Goal: Task Accomplishment & Management: Complete application form

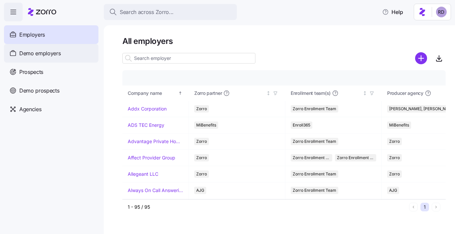
click at [73, 53] on div "Demo employers" at bounding box center [51, 53] width 94 height 19
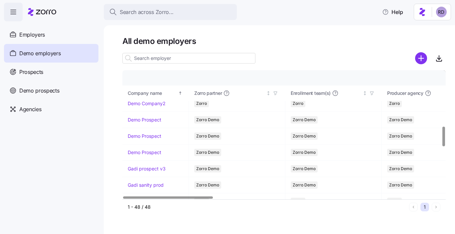
scroll to position [520, 0]
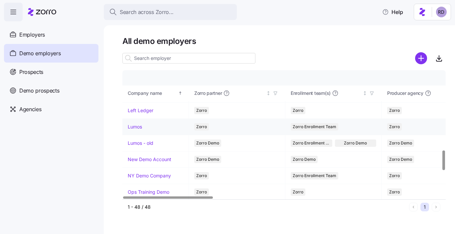
click at [139, 126] on link "Lumos" at bounding box center [135, 126] width 14 height 7
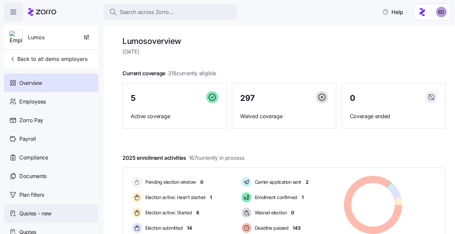
click at [74, 216] on div "Quotes - new" at bounding box center [51, 213] width 94 height 19
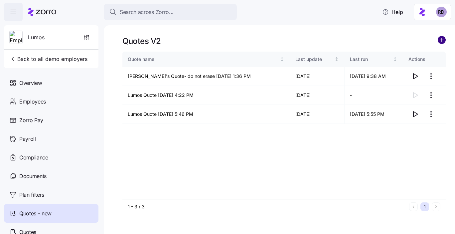
click at [442, 42] on circle "add icon" at bounding box center [441, 39] width 7 height 7
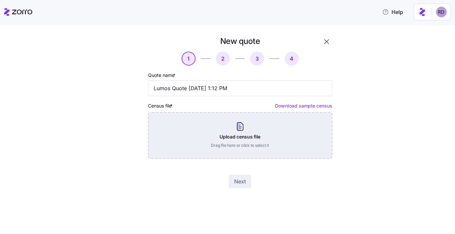
click at [240, 140] on div "Upload census file Drag file here or click to select it" at bounding box center [240, 135] width 184 height 47
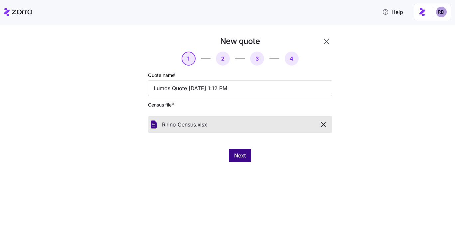
click at [250, 153] on button "Next" at bounding box center [240, 155] width 22 height 13
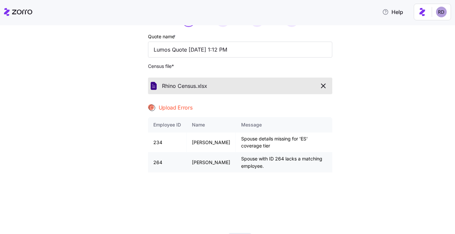
scroll to position [41, 0]
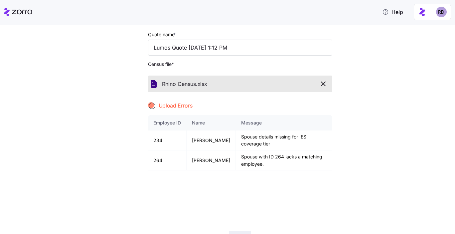
click at [328, 80] on button "button" at bounding box center [323, 83] width 12 height 11
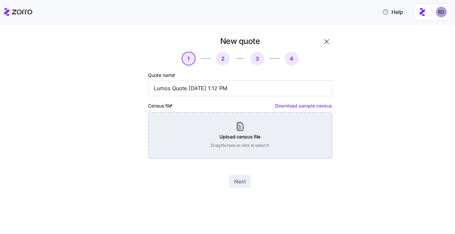
click at [222, 127] on div "Upload census file Drag file here or click to select it" at bounding box center [240, 135] width 184 height 47
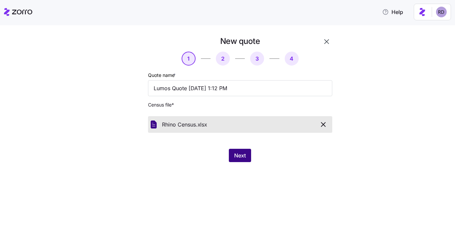
click at [238, 156] on span "Next" at bounding box center [240, 155] width 12 height 8
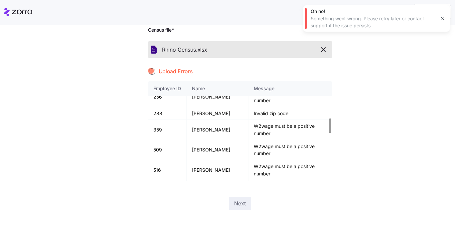
scroll to position [255, 0]
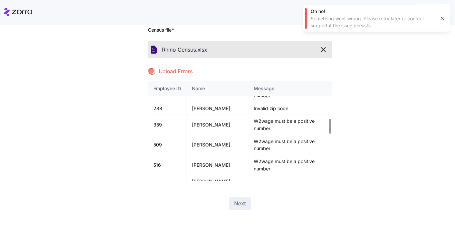
click at [323, 56] on div "Rhino Census. xlsx" at bounding box center [240, 49] width 184 height 17
click at [324, 51] on icon "button" at bounding box center [323, 50] width 4 height 4
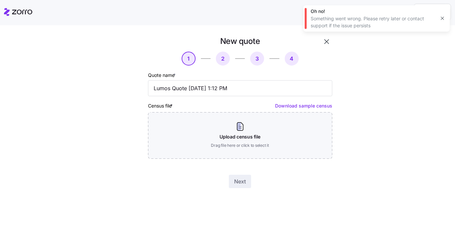
scroll to position [0, 0]
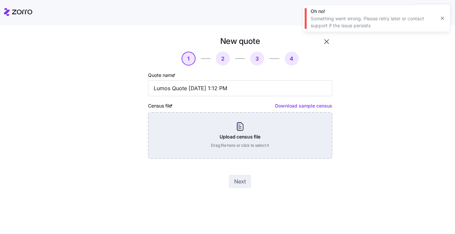
click at [215, 120] on div "Upload census file Drag file here or click to select it" at bounding box center [240, 135] width 184 height 47
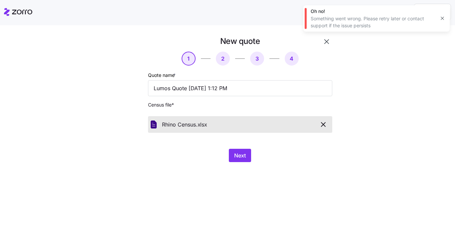
click at [242, 155] on span "Next" at bounding box center [240, 155] width 12 height 8
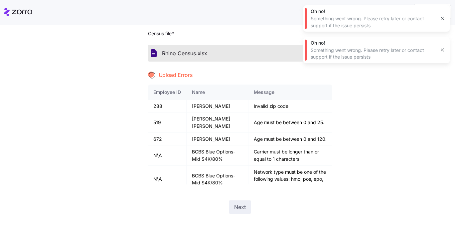
click at [442, 18] on icon "button" at bounding box center [442, 18] width 5 height 5
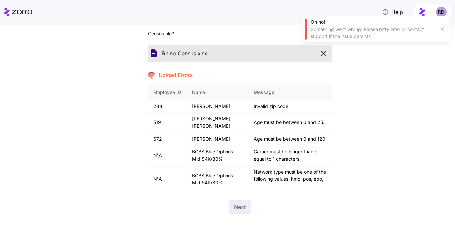
click at [442, 18] on div "Oh no! Something went wrong. Please retry later or contact support if the issue…" at bounding box center [376, 29] width 146 height 26
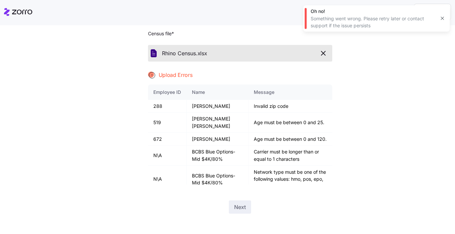
click at [324, 51] on icon "button" at bounding box center [323, 53] width 8 height 8
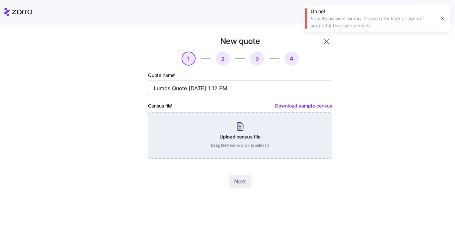
click at [211, 124] on div "Upload census file Drag file here or click to select it" at bounding box center [240, 135] width 184 height 47
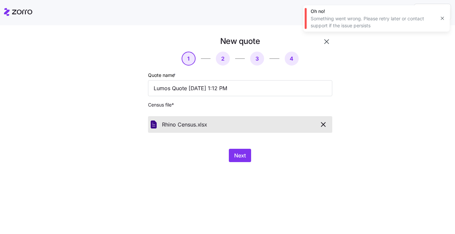
click at [227, 155] on div "Next" at bounding box center [240, 155] width 184 height 13
click at [241, 155] on span "Next" at bounding box center [240, 155] width 12 height 8
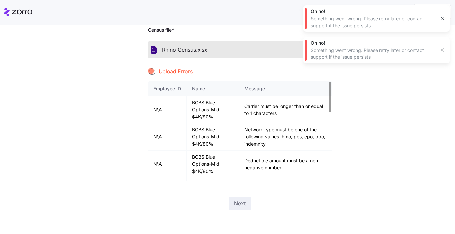
click at [443, 45] on div "Oh no! Something went wrong. Please retry later or contact support if the issue…" at bounding box center [376, 50] width 146 height 26
click at [445, 18] on icon "button" at bounding box center [442, 18] width 5 height 5
click at [321, 47] on icon "button" at bounding box center [323, 50] width 8 height 8
